Goal: Navigation & Orientation: Go to known website

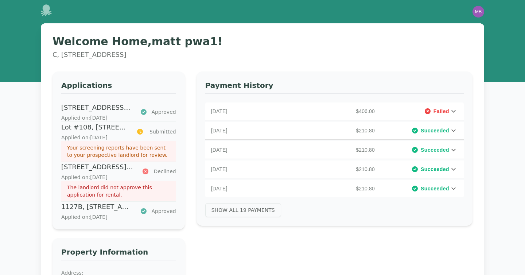
click at [269, 47] on h1 "Welcome Home, matt pwa1 !" at bounding box center [263, 41] width 420 height 13
click at [485, 12] on div "Open main menu Open user menu" at bounding box center [262, 11] width 467 height 23
click at [481, 12] on img "button" at bounding box center [479, 12] width 12 height 12
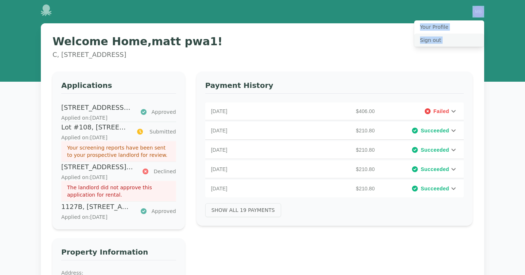
click at [432, 45] on button "Sign out" at bounding box center [450, 40] width 70 height 13
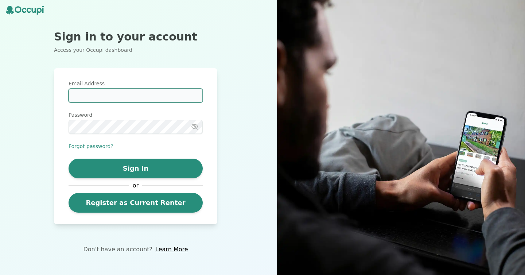
click at [176, 100] on input "Email Address" at bounding box center [136, 96] width 134 height 14
type input "**********"
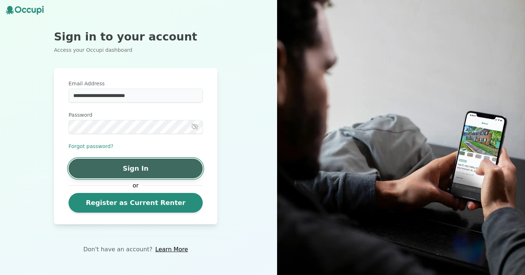
click at [151, 162] on button "Sign In" at bounding box center [136, 169] width 134 height 20
